Goal: Transaction & Acquisition: Book appointment/travel/reservation

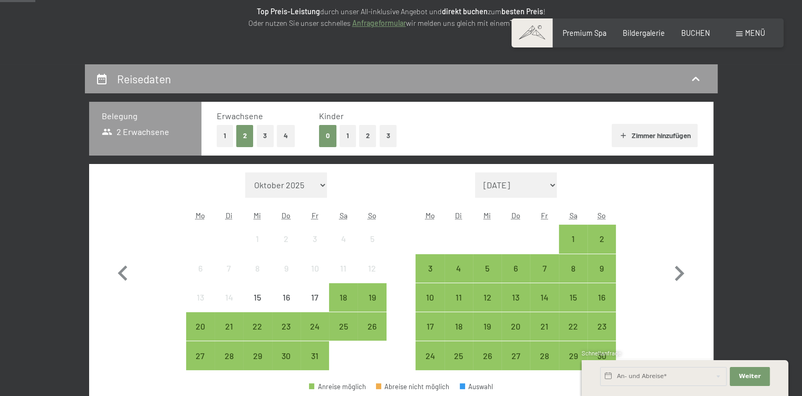
scroll to position [158, 0]
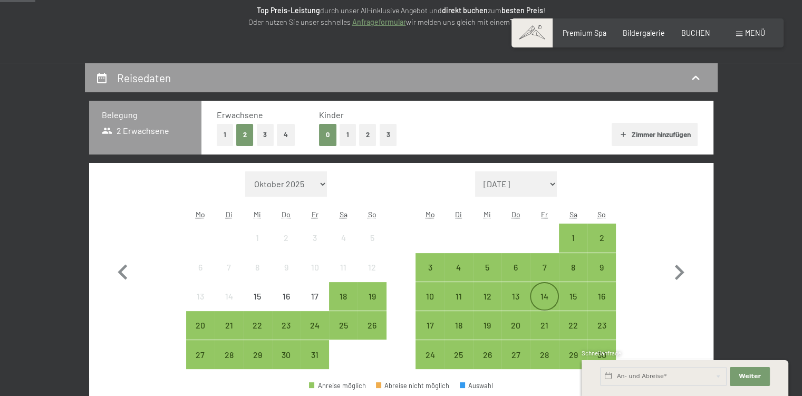
click at [550, 295] on div "14" at bounding box center [544, 305] width 26 height 26
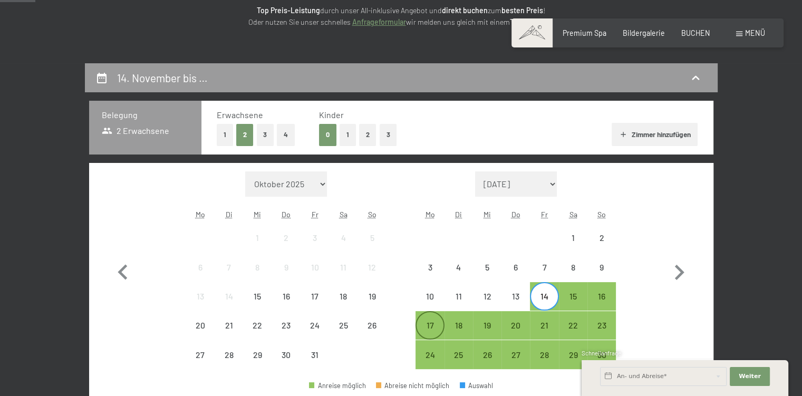
click at [435, 314] on div "17" at bounding box center [430, 325] width 26 height 26
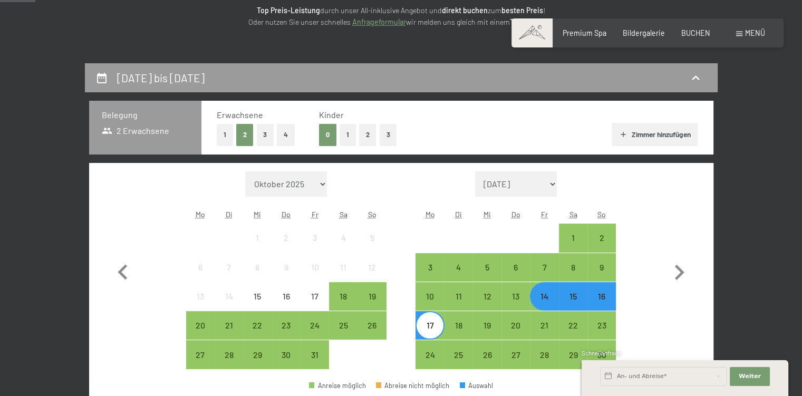
click at [226, 131] on button "1" at bounding box center [225, 135] width 16 height 22
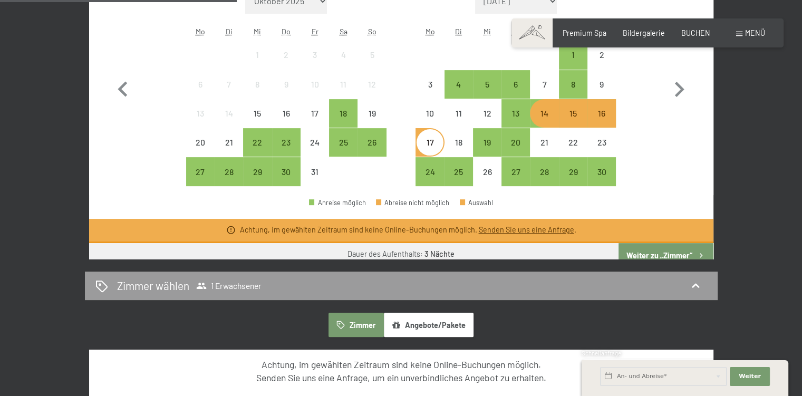
scroll to position [342, 0]
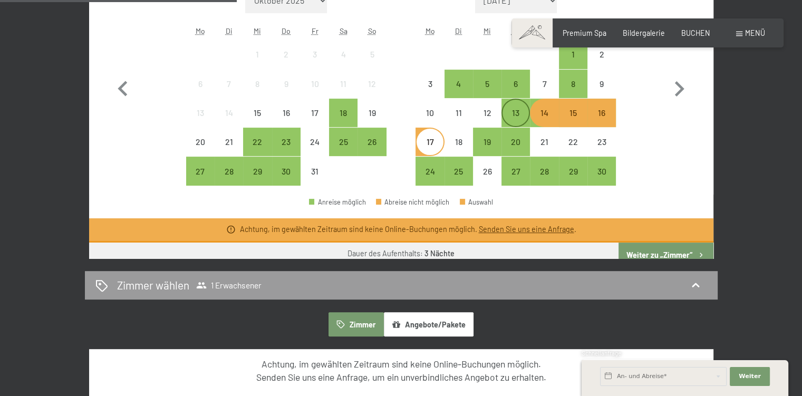
click at [520, 116] on div "13" at bounding box center [516, 122] width 26 height 26
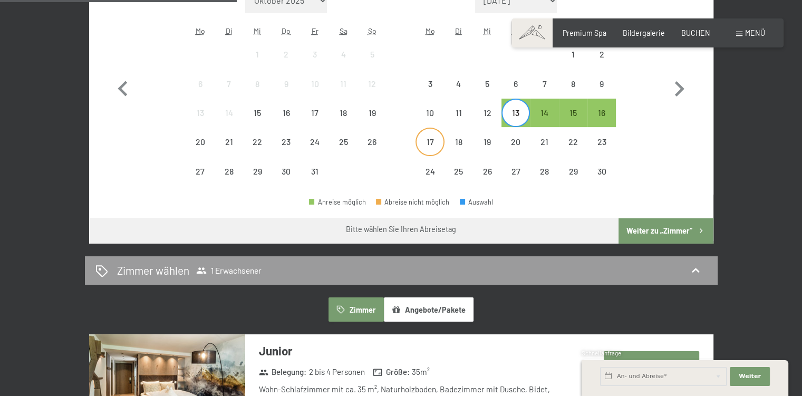
click at [431, 141] on div "17" at bounding box center [430, 151] width 26 height 26
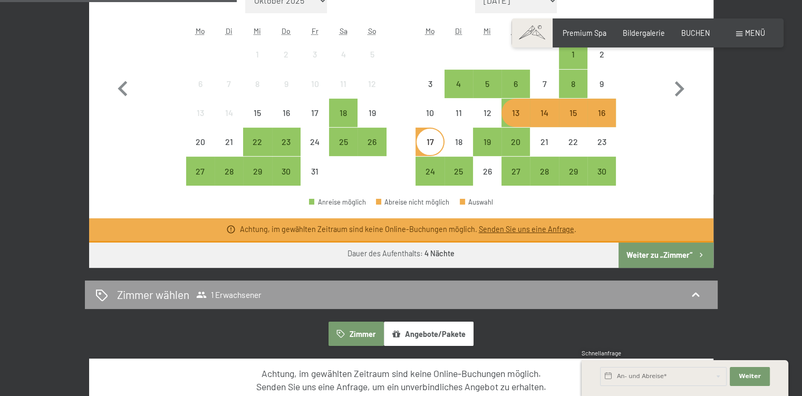
click at [518, 116] on div "13" at bounding box center [516, 122] width 26 height 26
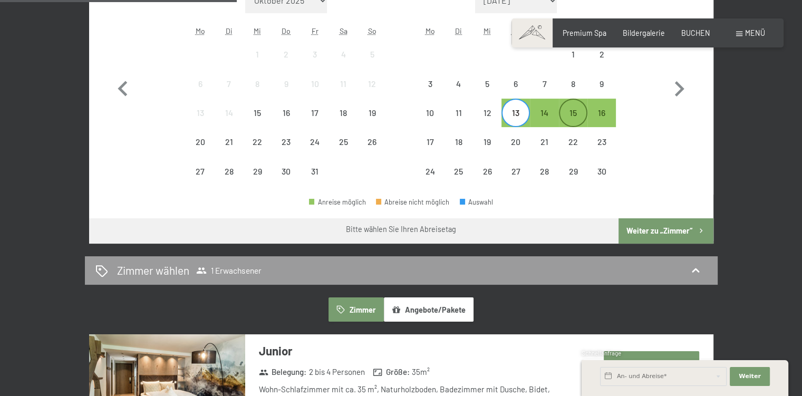
click at [577, 111] on div "15" at bounding box center [573, 122] width 26 height 26
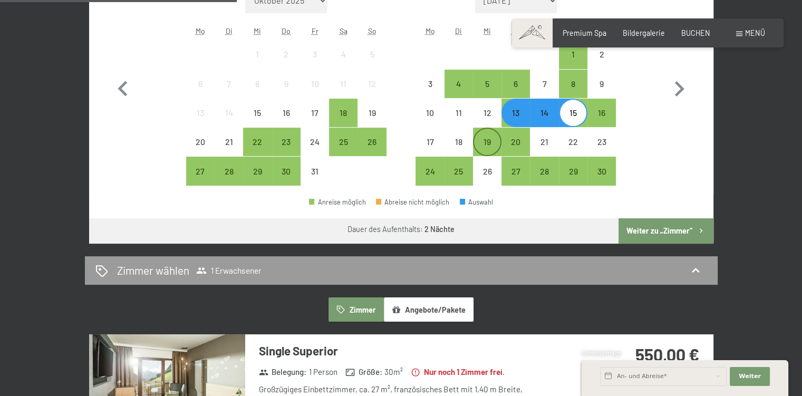
click at [491, 145] on div "19" at bounding box center [487, 151] width 26 height 26
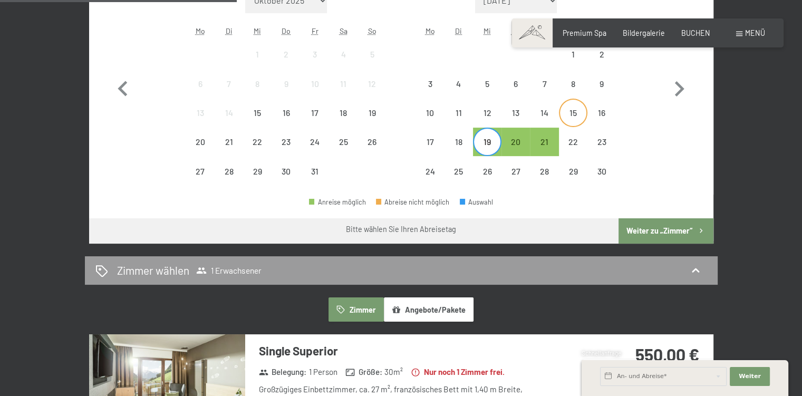
click at [570, 117] on div "15" at bounding box center [573, 122] width 26 height 26
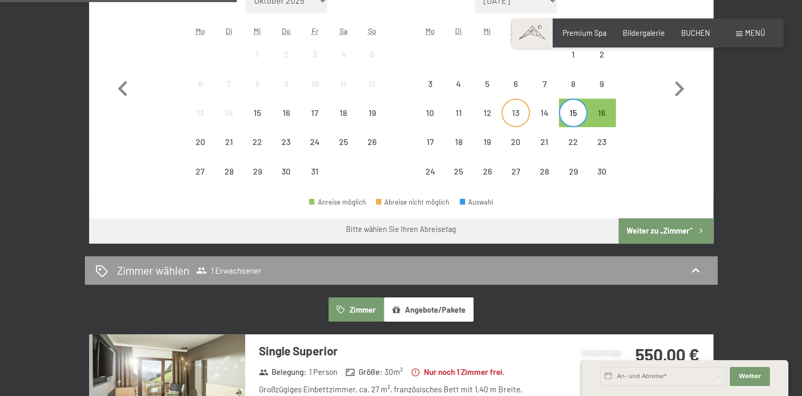
click at [517, 109] on div "13" at bounding box center [516, 122] width 26 height 26
click at [610, 109] on div "16" at bounding box center [602, 122] width 26 height 26
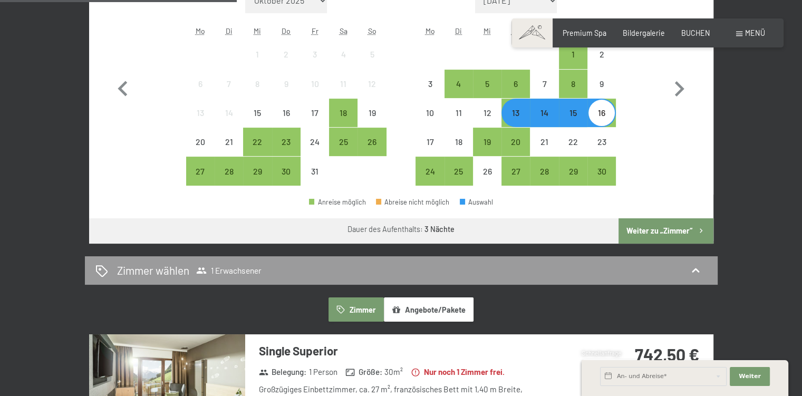
click at [666, 227] on button "Weiter zu „Zimmer“" at bounding box center [666, 230] width 94 height 25
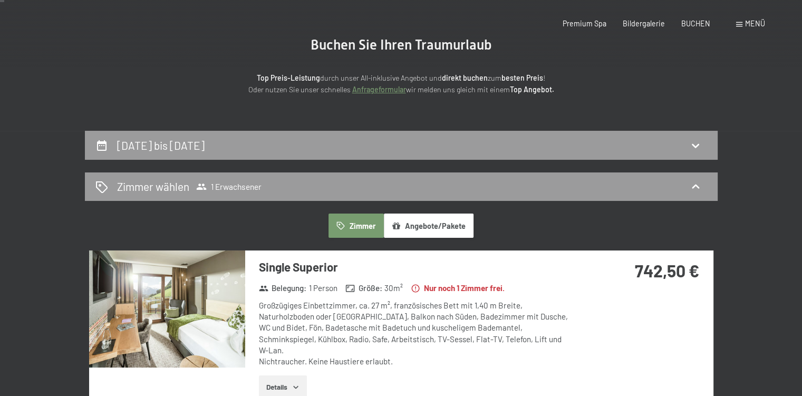
scroll to position [0, 0]
